Goal: Transaction & Acquisition: Purchase product/service

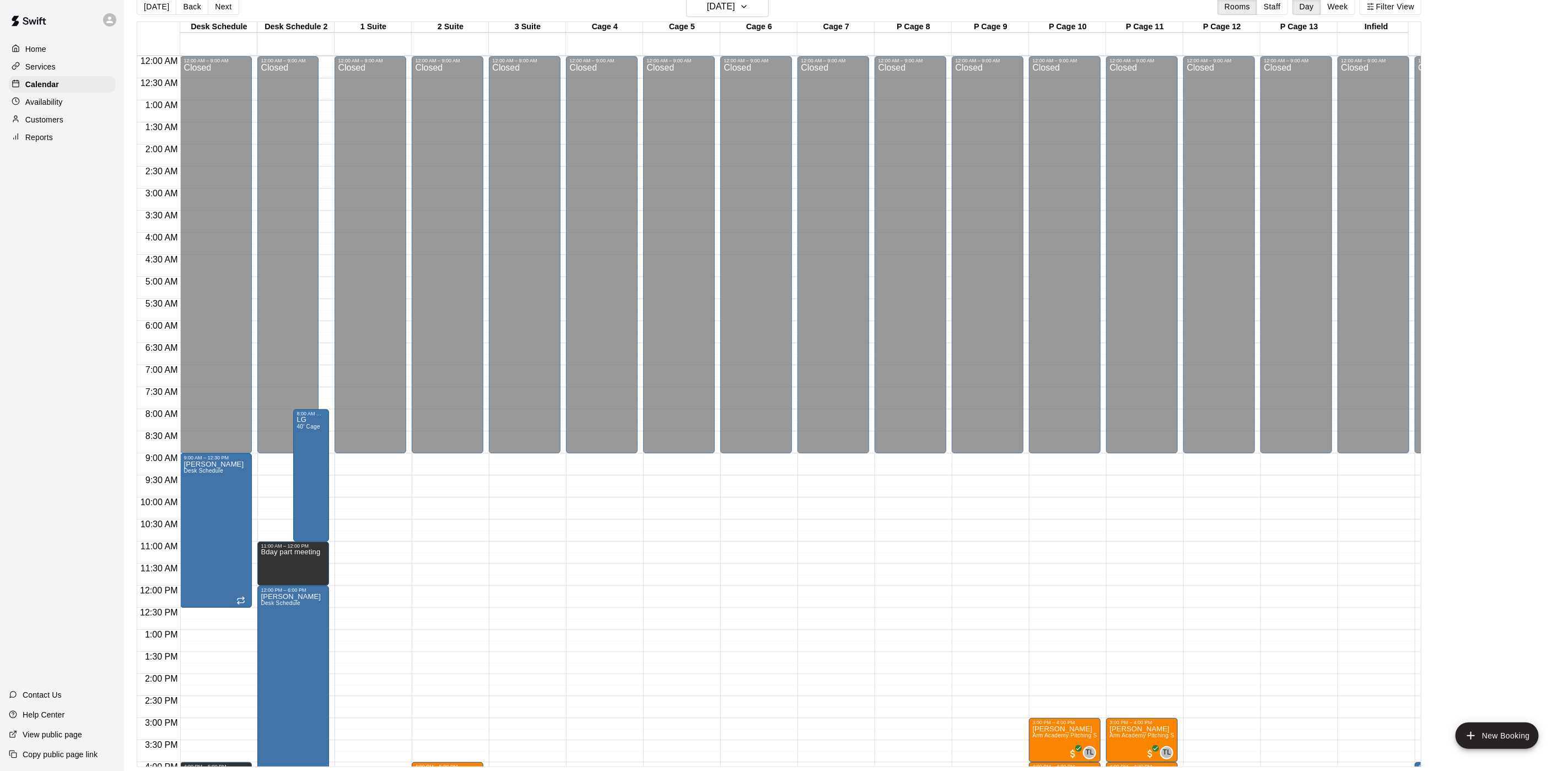
scroll to position [361, 228]
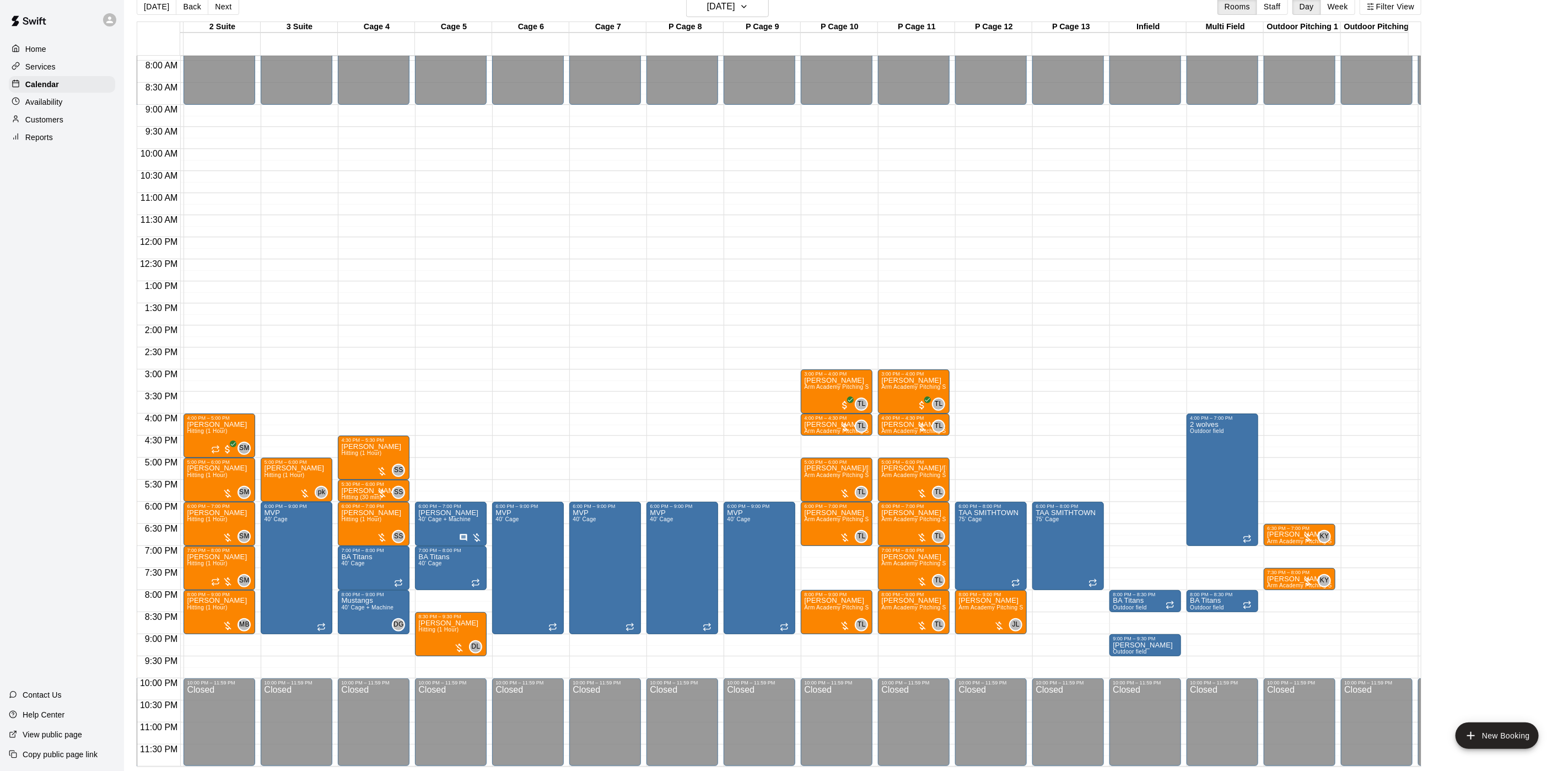
drag, startPoint x: 0, startPoint y: 0, endPoint x: 67, endPoint y: 129, distance: 145.4
click at [67, 128] on div "Customers" at bounding box center [62, 120] width 106 height 16
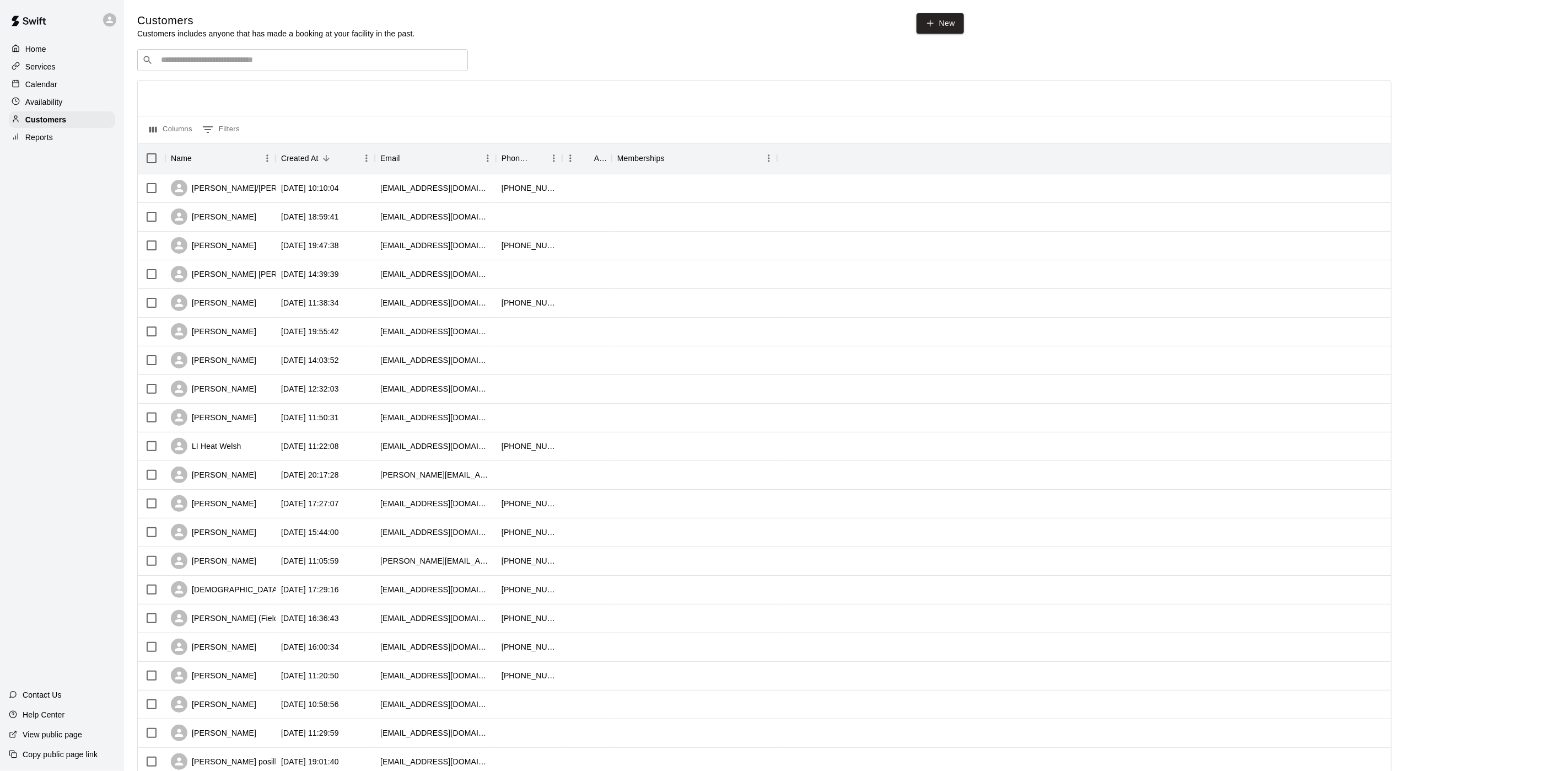
click at [250, 63] on input "Search customers by name or email" at bounding box center [310, 60] width 305 height 11
type input "*********"
click at [204, 80] on p "[PERSON_NAME]" at bounding box center [202, 85] width 67 height 12
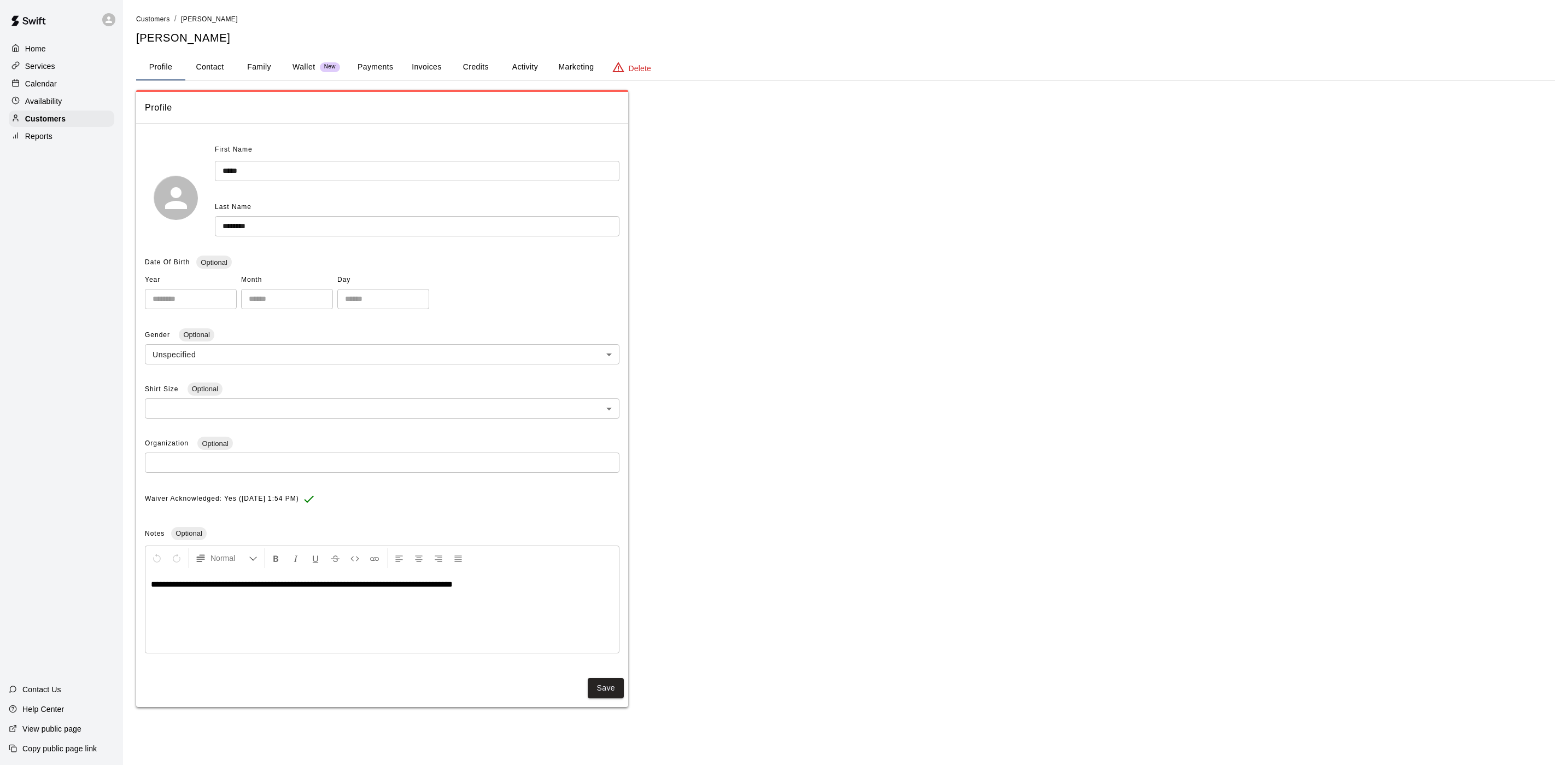
click at [381, 69] on button "Payments" at bounding box center [375, 67] width 53 height 26
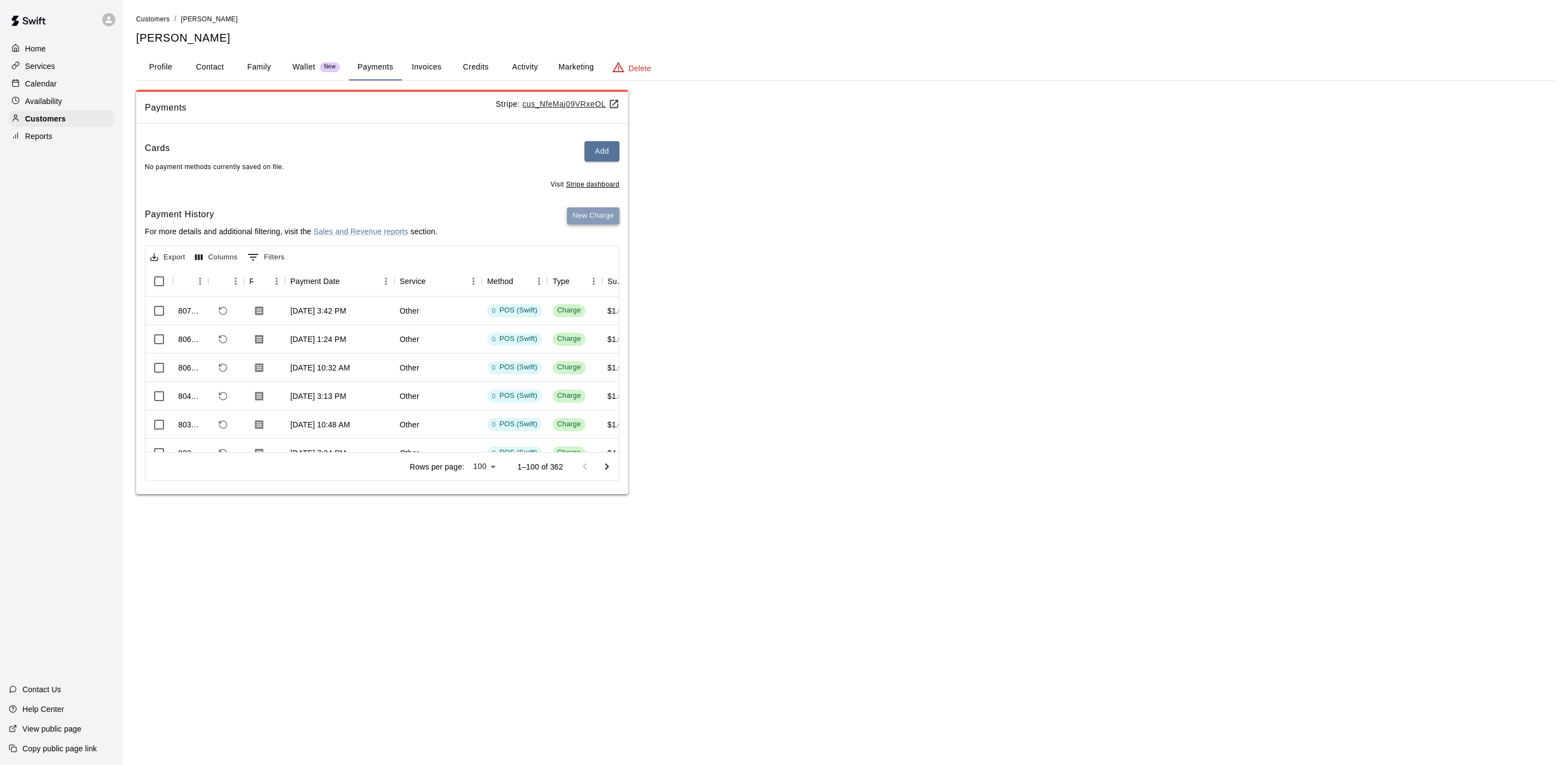
click at [572, 216] on button "New Charge" at bounding box center [593, 216] width 52 height 17
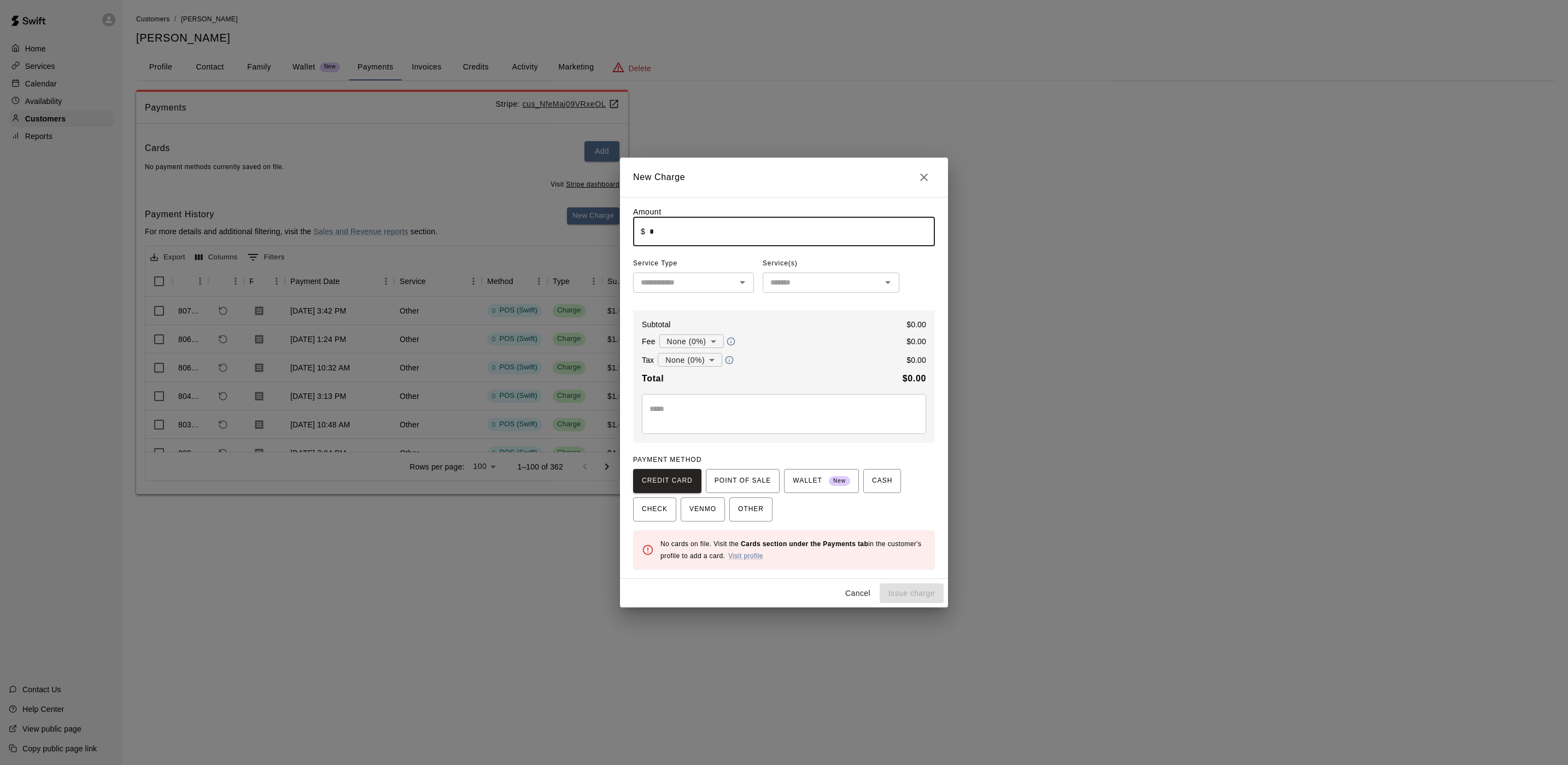
click at [663, 227] on input "*" at bounding box center [793, 232] width 286 height 29
click at [725, 472] on button "POINT OF SALE" at bounding box center [743, 481] width 74 height 24
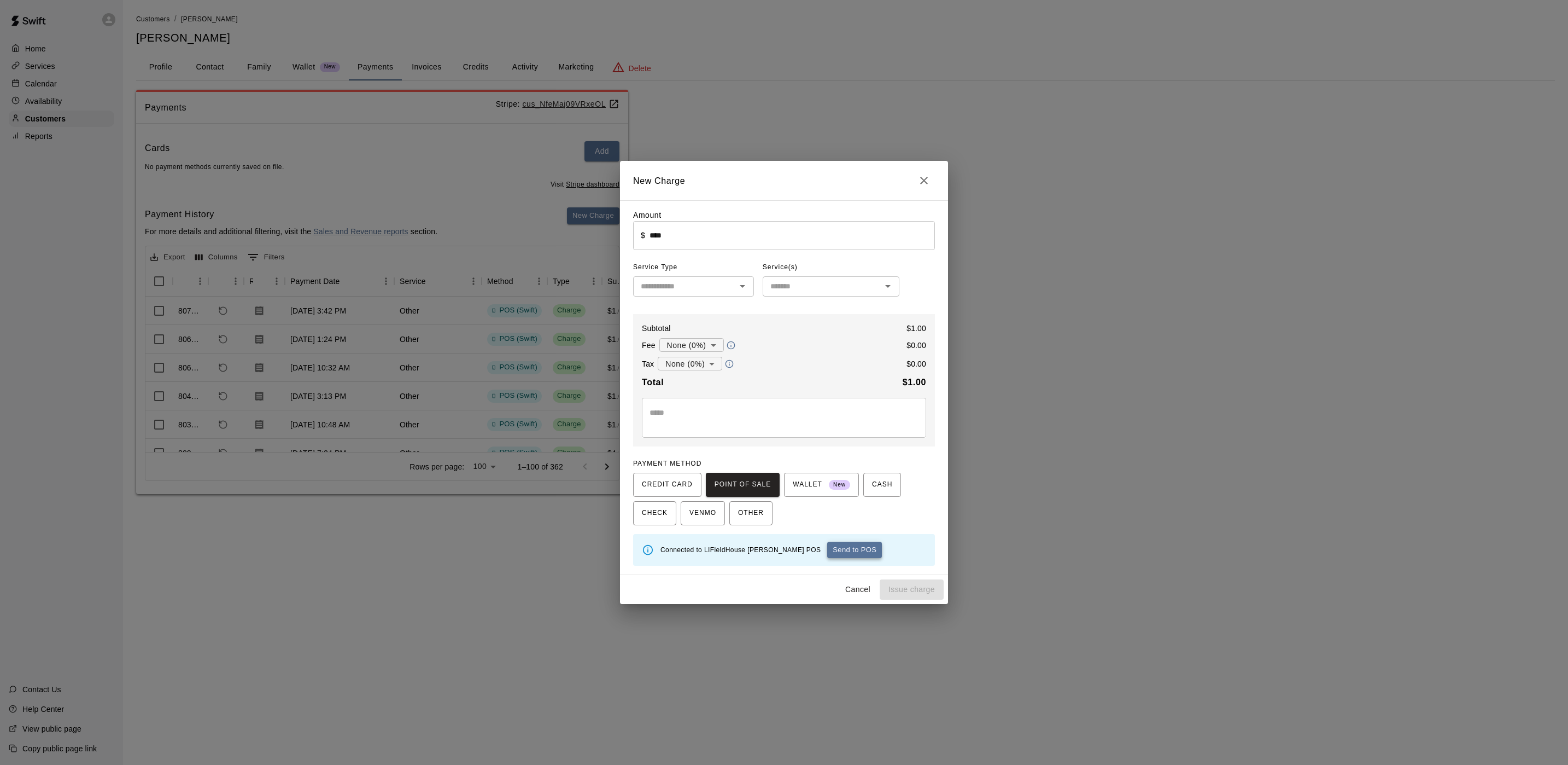
click at [828, 548] on button "Send to POS" at bounding box center [855, 550] width 55 height 16
type input "*"
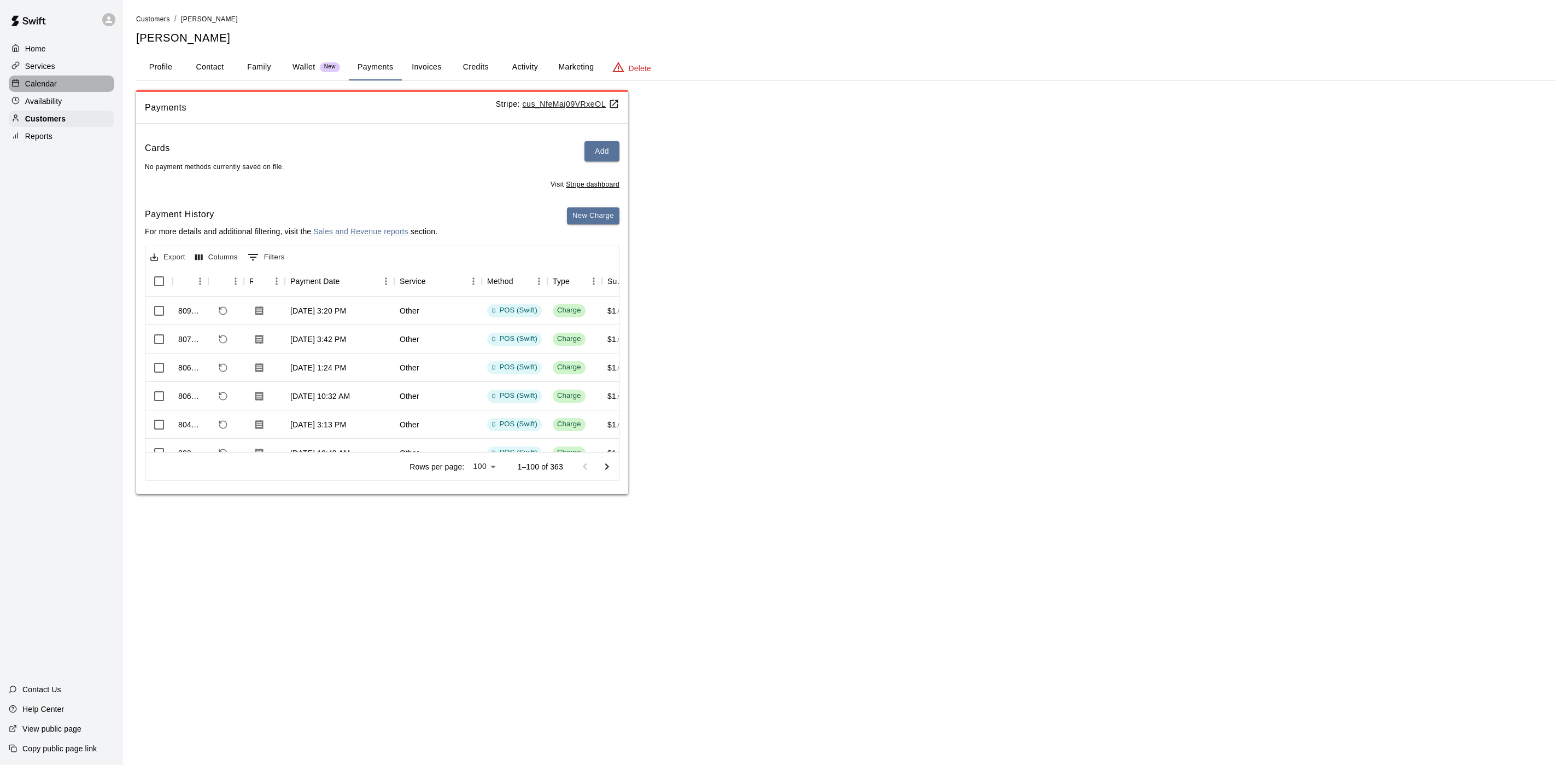
click at [51, 87] on p "Calendar" at bounding box center [40, 84] width 31 height 11
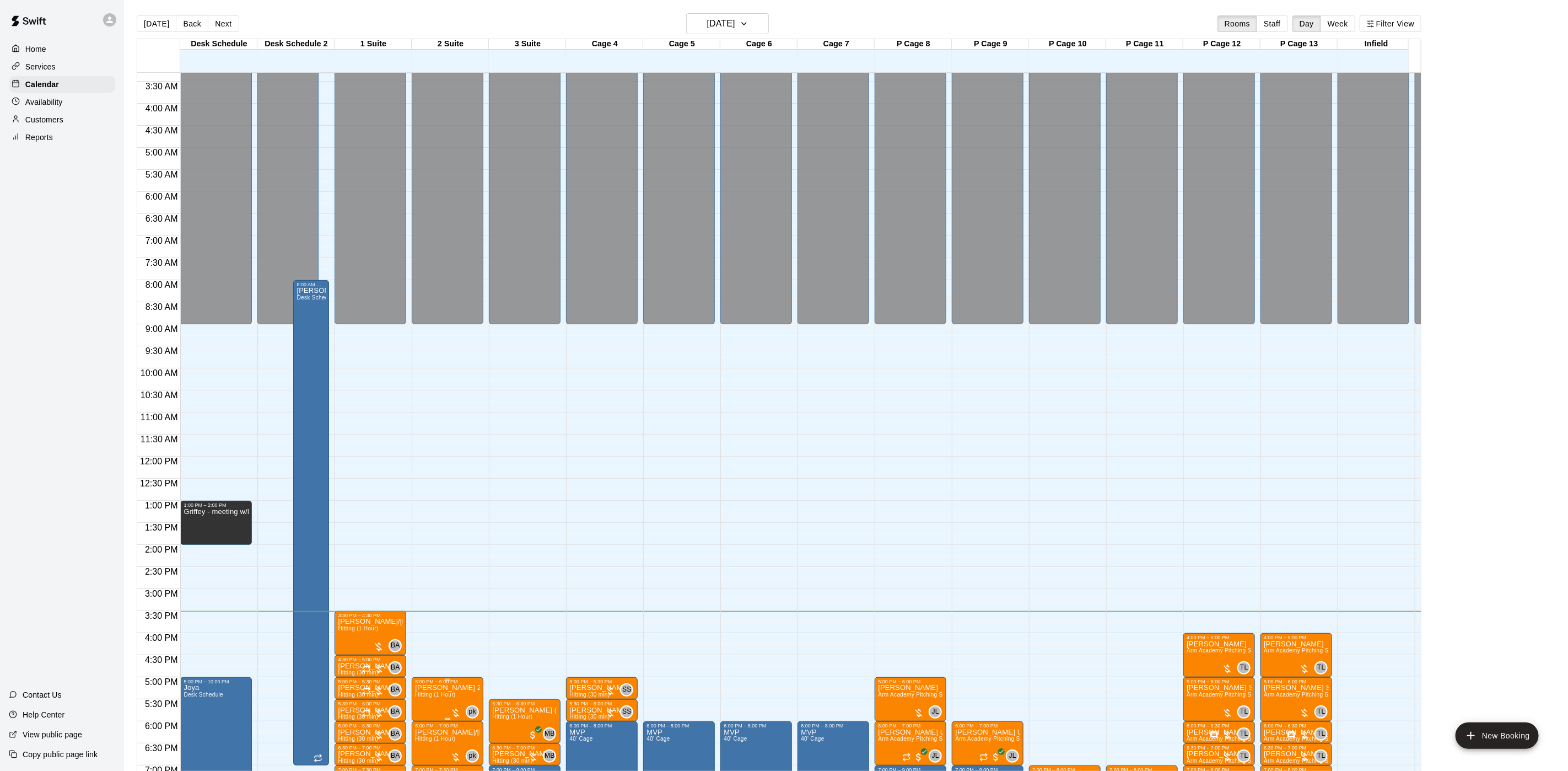
scroll to position [361, 0]
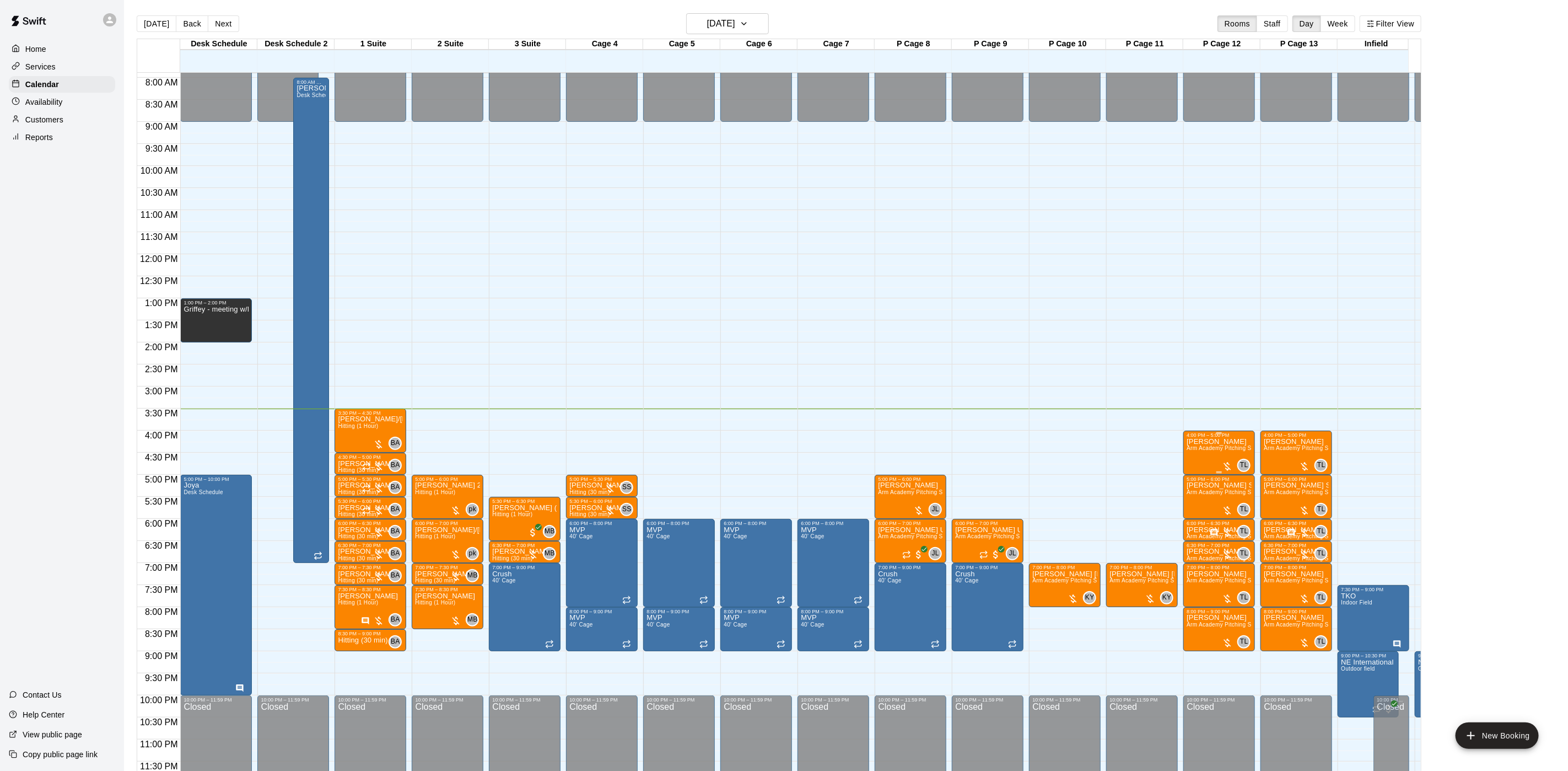
click at [1207, 432] on div "4:00 PM – 5:00 PM" at bounding box center [1219, 435] width 65 height 5
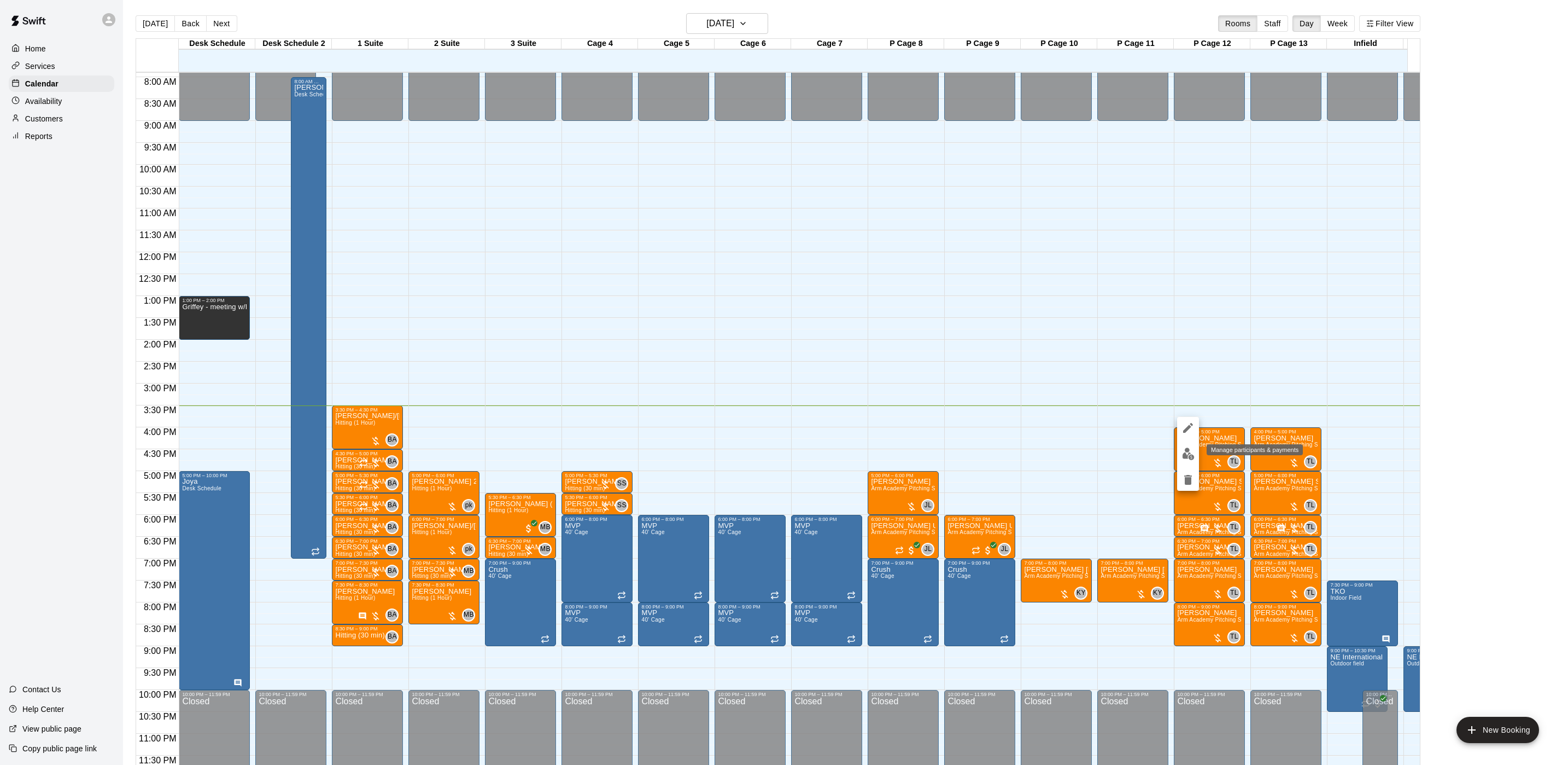
click at [1188, 457] on img "edit" at bounding box center [1189, 454] width 13 height 13
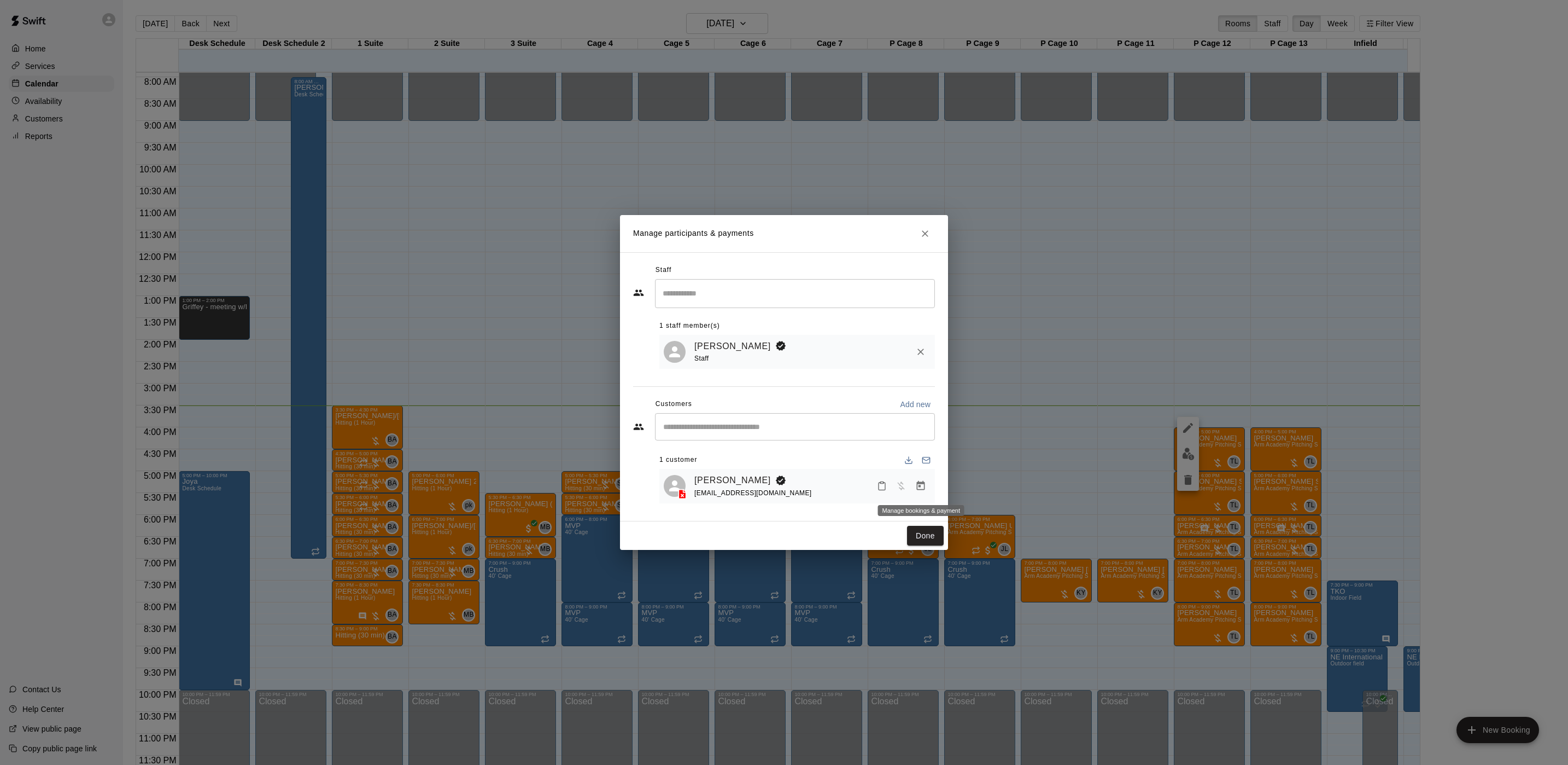
click at [916, 485] on icon "Manage bookings & payment" at bounding box center [921, 485] width 11 height 11
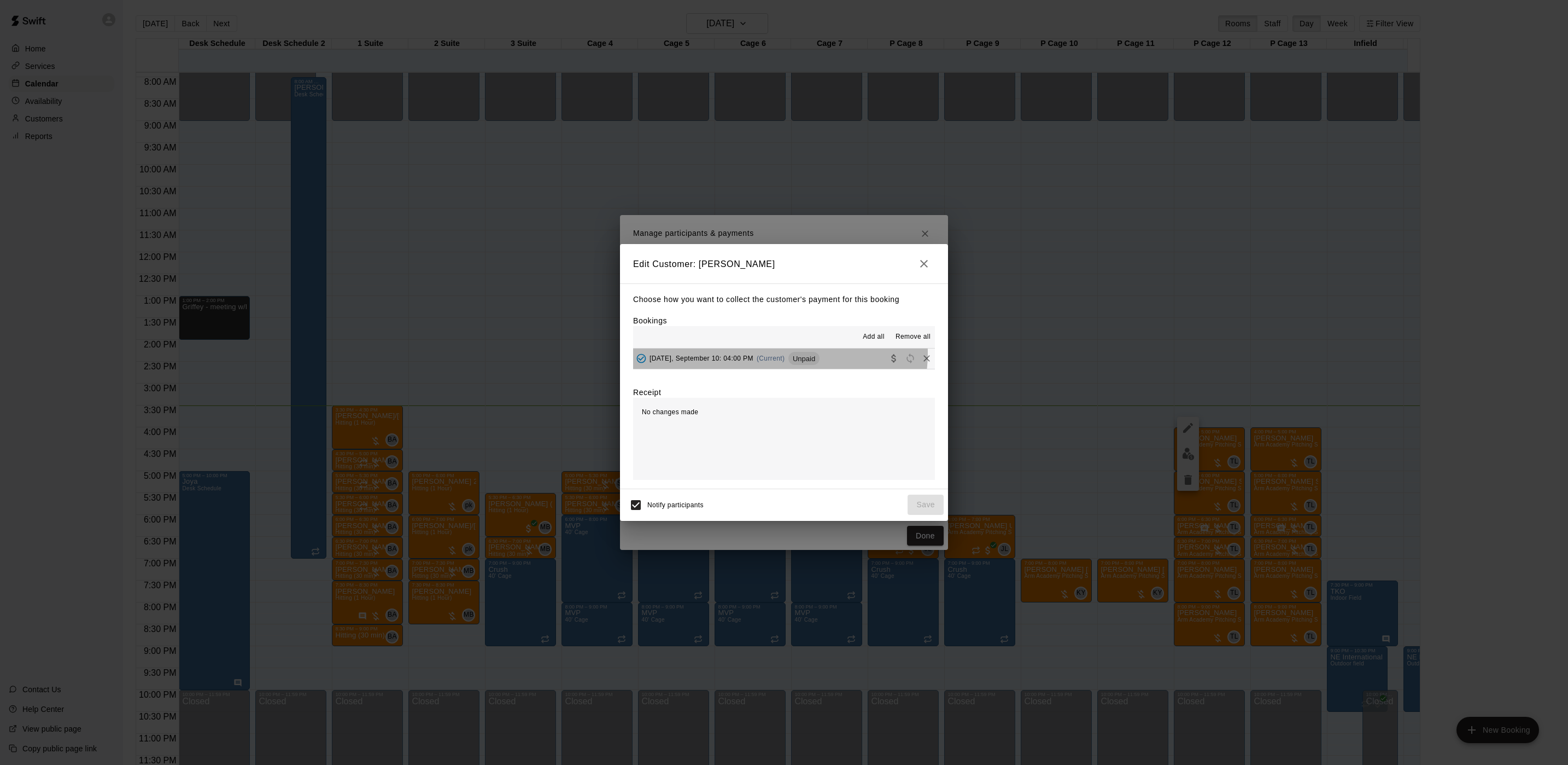
click at [780, 353] on div "[DATE], September 10: 04:00 PM (Current) Unpaid" at bounding box center [727, 358] width 187 height 16
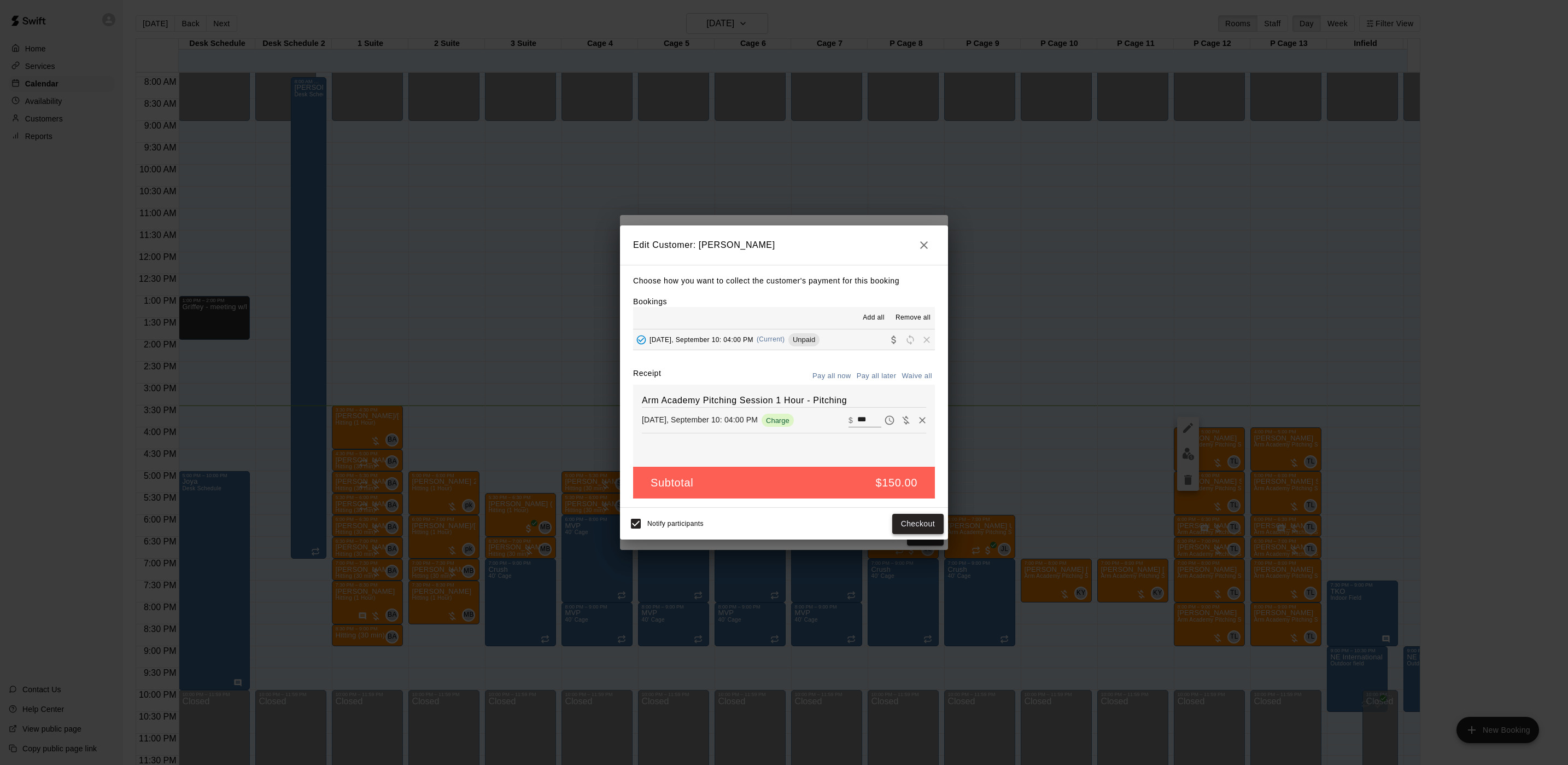
click at [914, 520] on button "Checkout" at bounding box center [917, 523] width 51 height 21
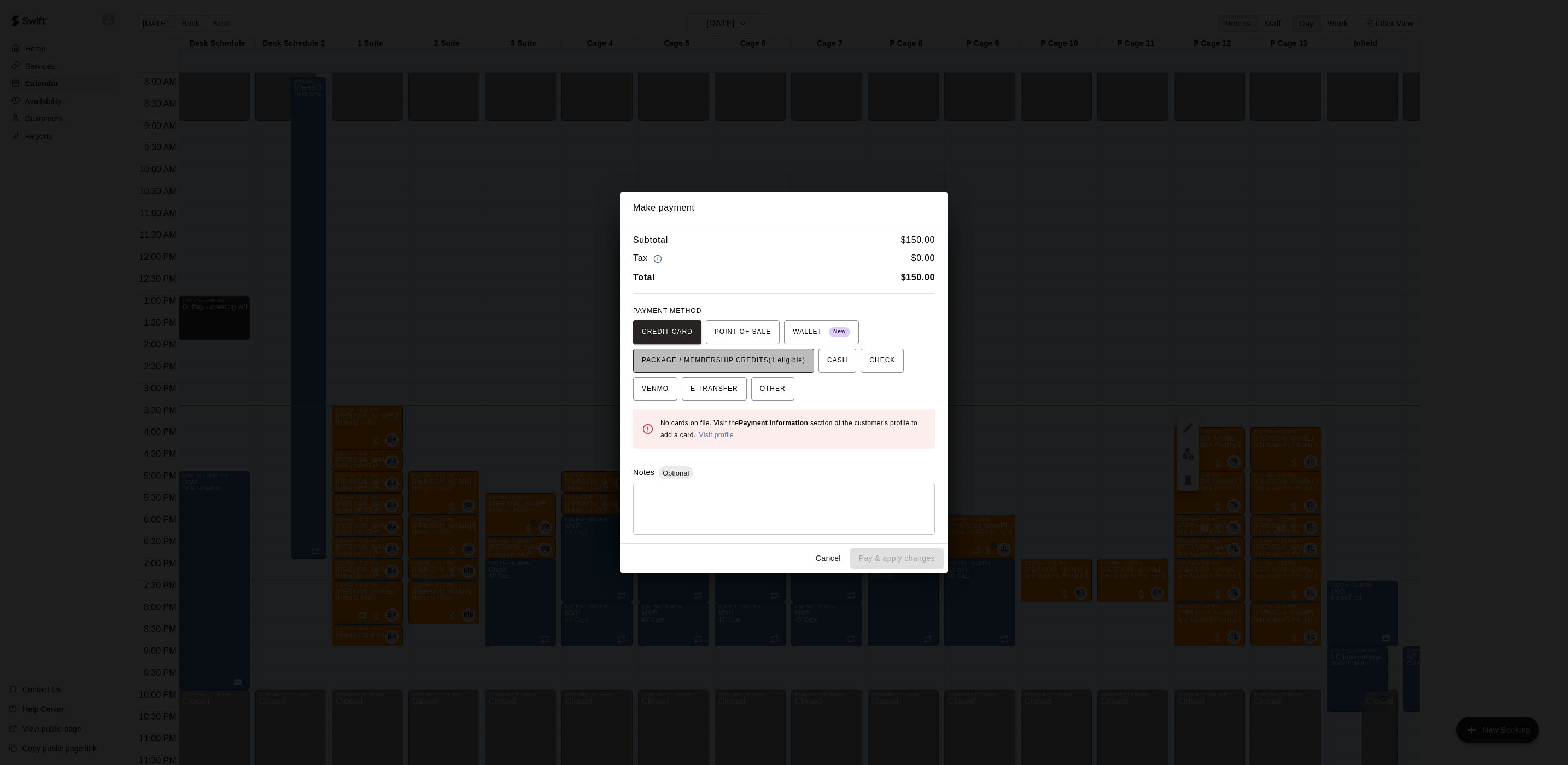
click at [767, 359] on span "PACKAGE / MEMBERSHIP CREDITS (1 eligible)" at bounding box center [723, 360] width 164 height 17
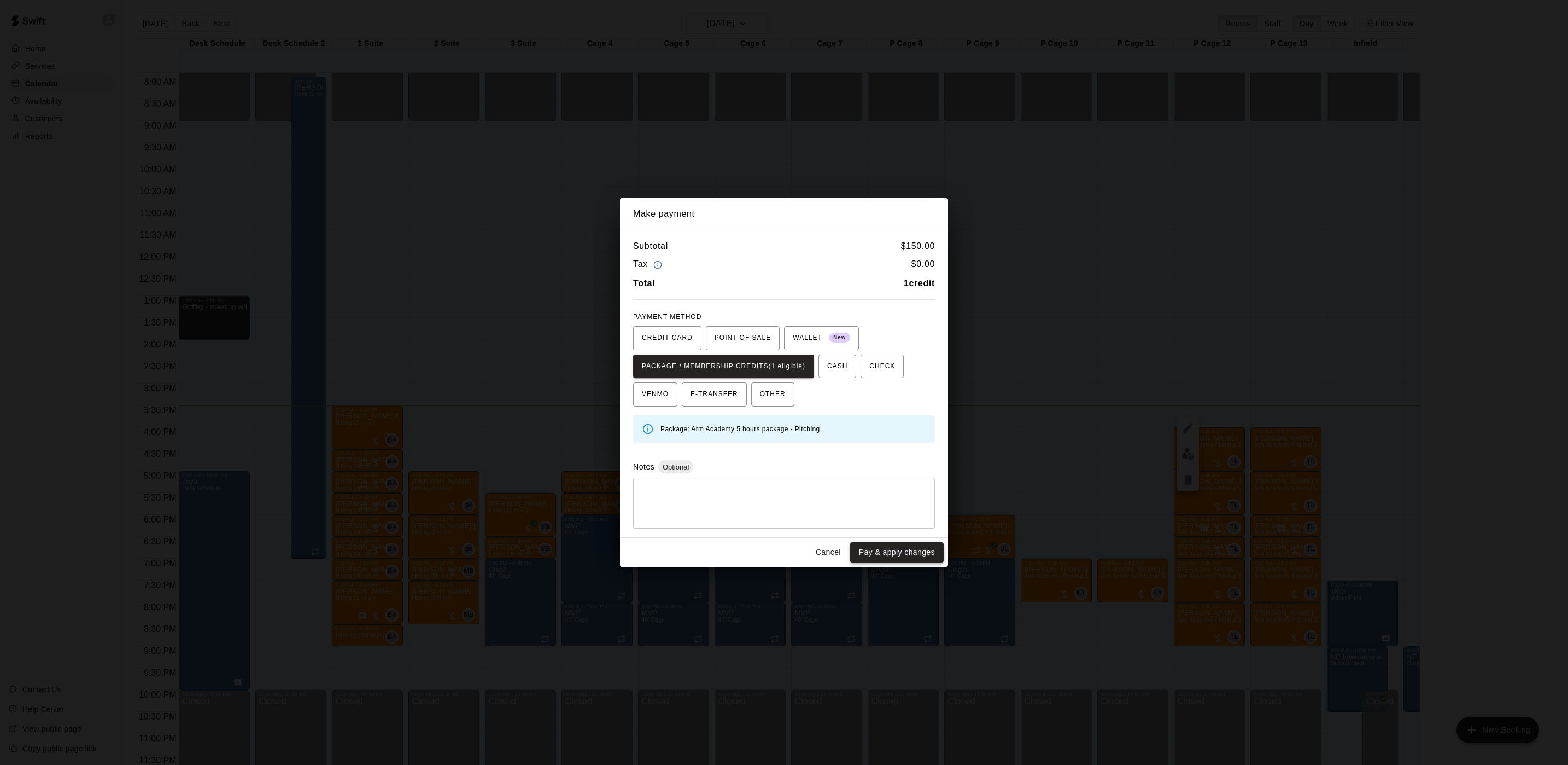
click at [896, 554] on button "Pay & apply changes" at bounding box center [897, 552] width 93 height 21
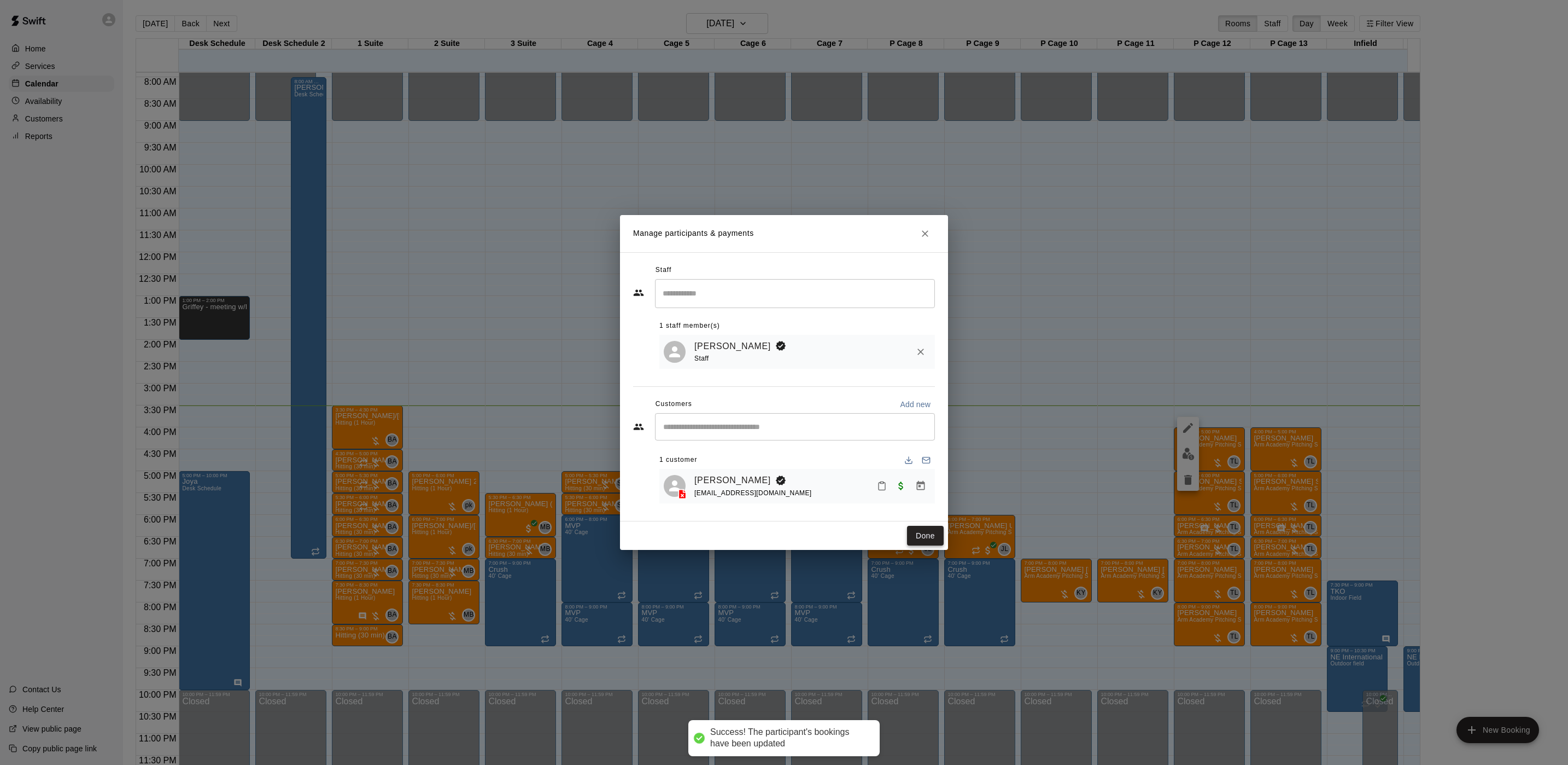
click at [924, 542] on button "Done" at bounding box center [926, 536] width 37 height 21
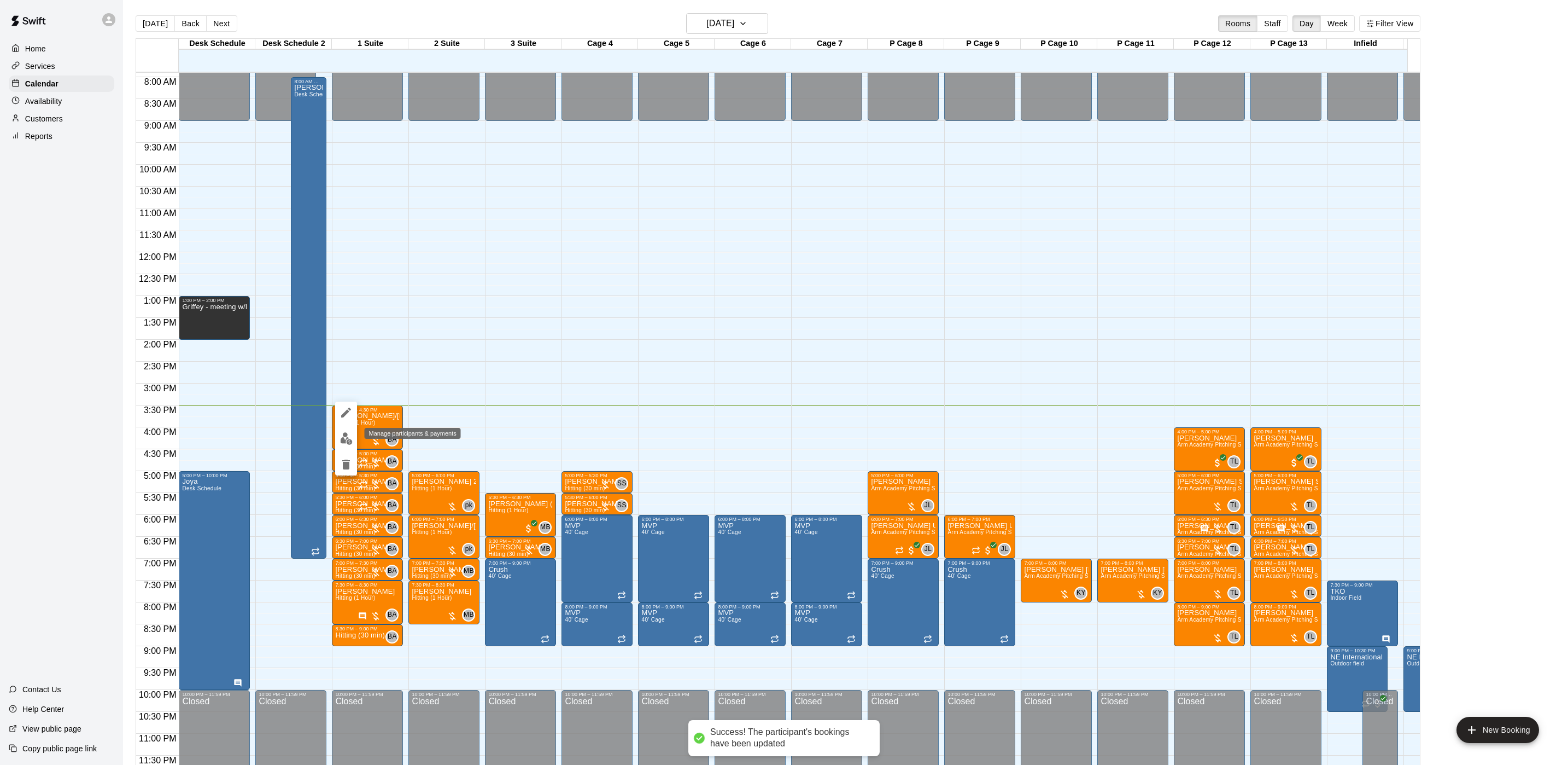
click at [346, 437] on img "edit" at bounding box center [347, 439] width 13 height 13
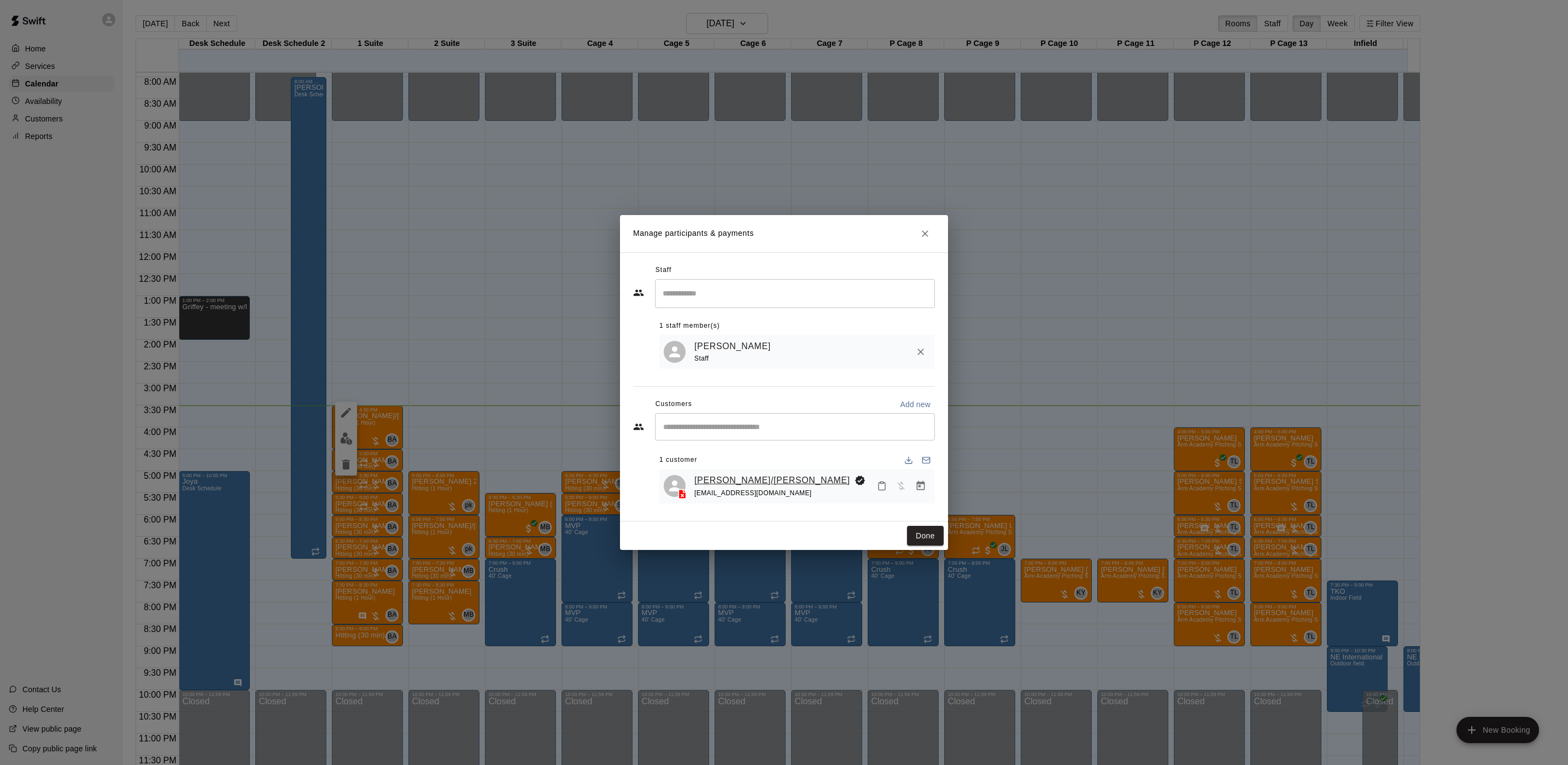
click at [757, 480] on link "[PERSON_NAME]/[PERSON_NAME]" at bounding box center [772, 480] width 155 height 14
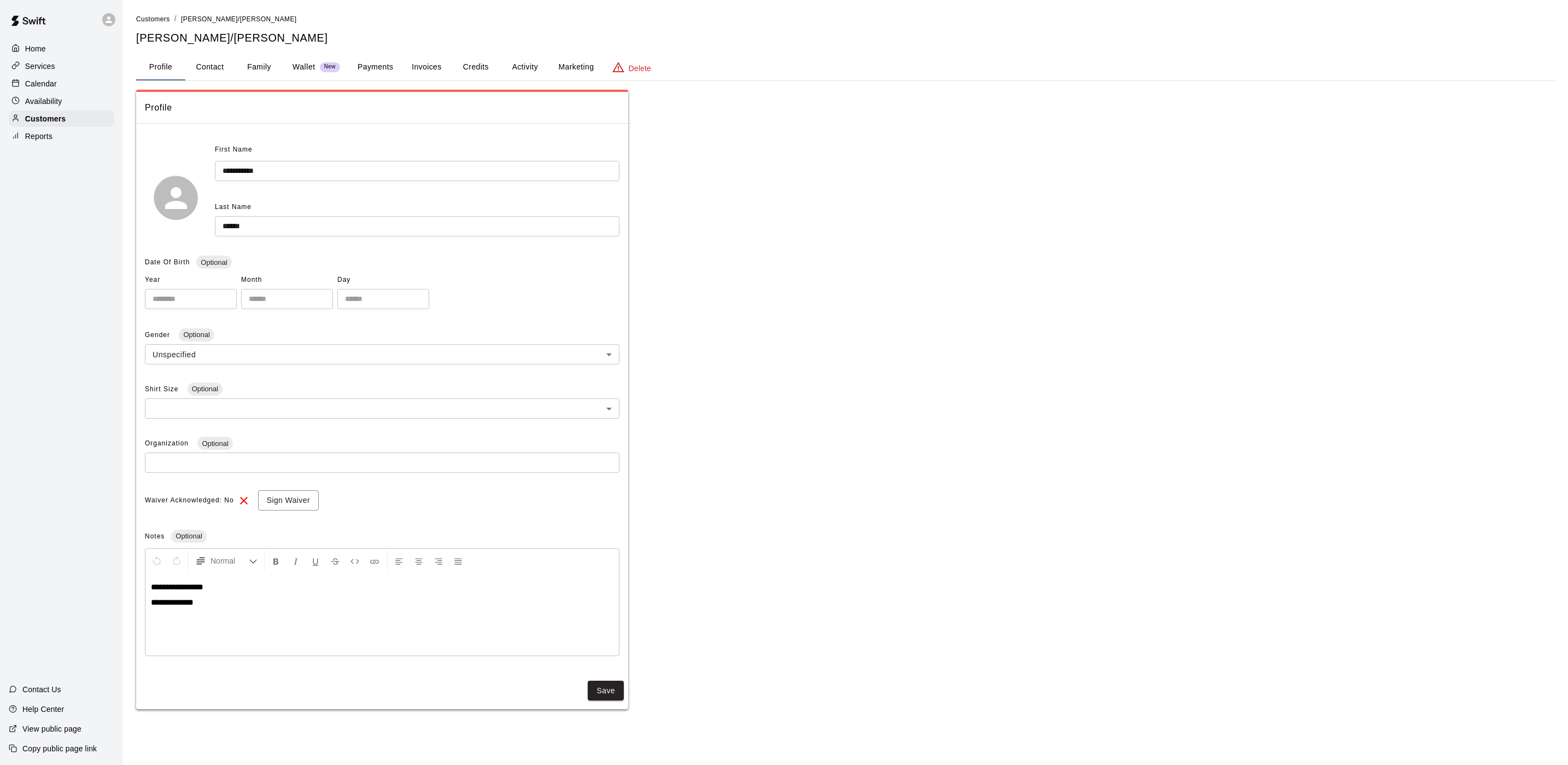
drag, startPoint x: 517, startPoint y: 81, endPoint x: 518, endPoint y: 75, distance: 6.1
click at [517, 80] on div "**********" at bounding box center [846, 361] width 1419 height 696
click at [518, 67] on button "Activity" at bounding box center [525, 67] width 49 height 26
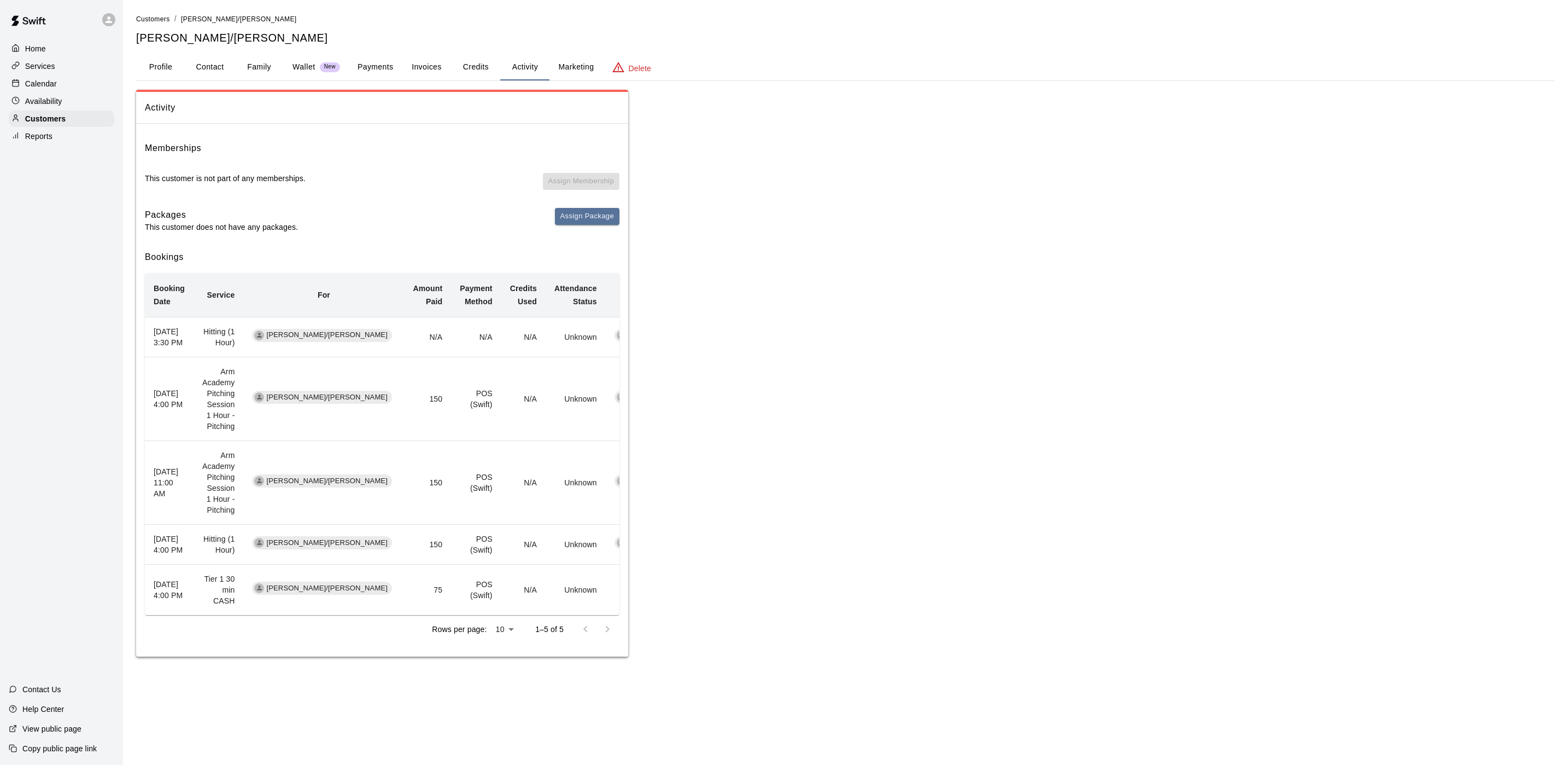
click at [56, 92] on div "Calendar" at bounding box center [61, 84] width 105 height 16
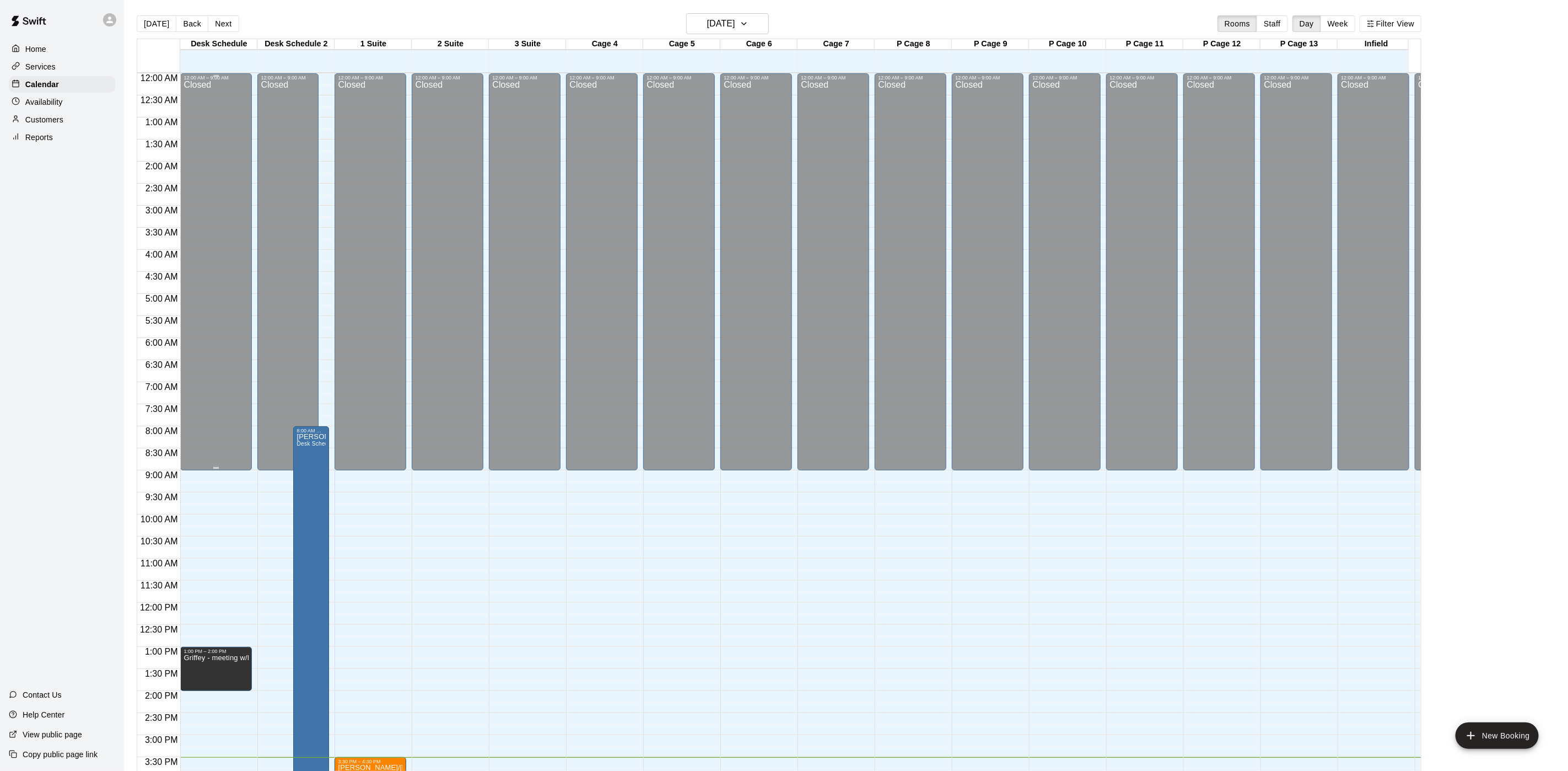
scroll to position [316, 0]
